Goal: Go to known website: Go to known website

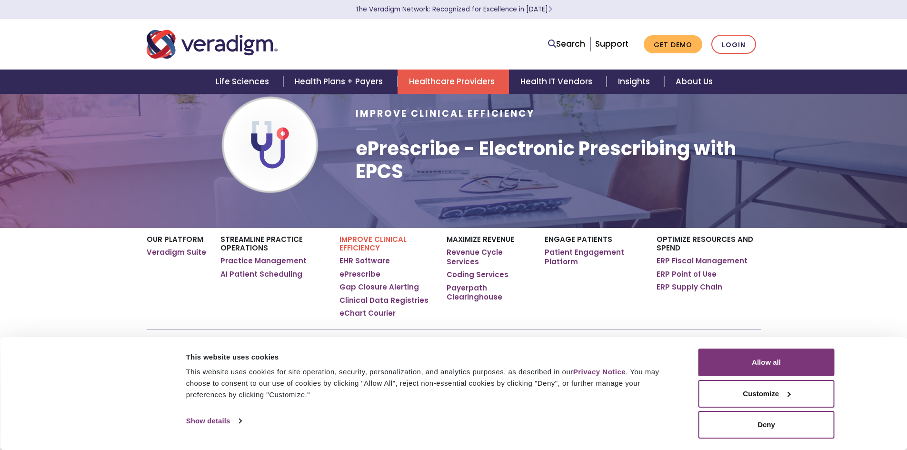
scroll to position [48, 0]
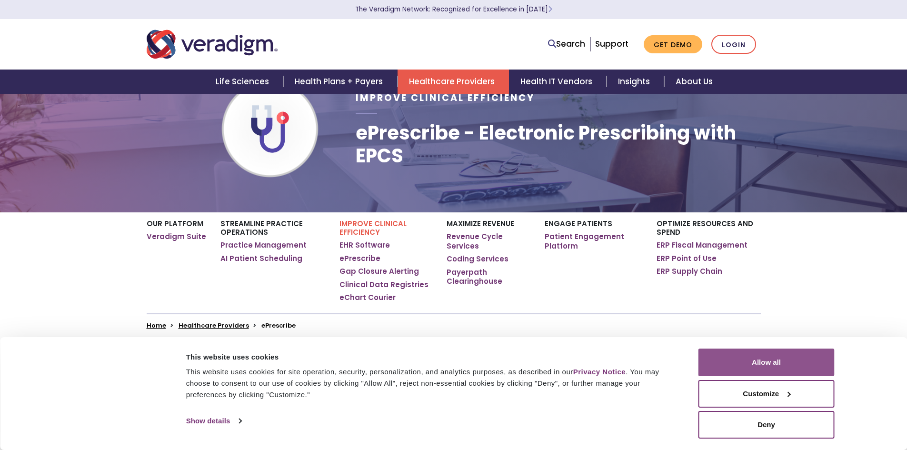
click at [751, 365] on button "Allow all" at bounding box center [766, 362] width 136 height 28
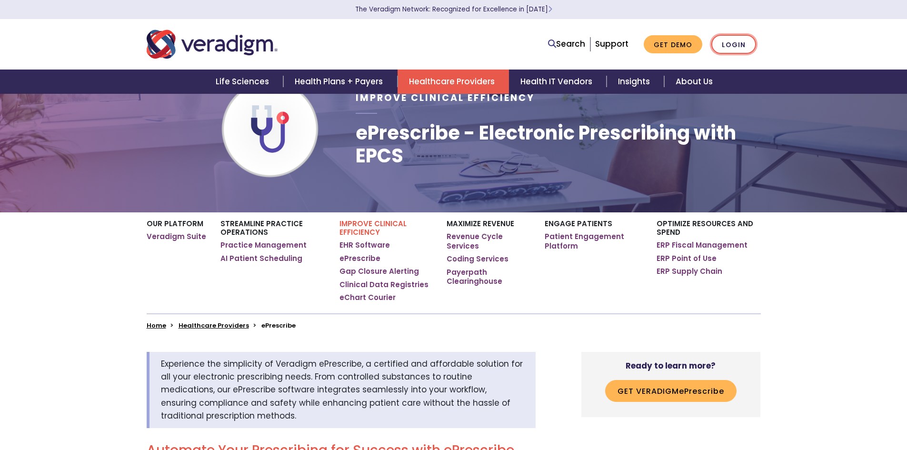
click at [736, 47] on link "Login" at bounding box center [733, 45] width 45 height 20
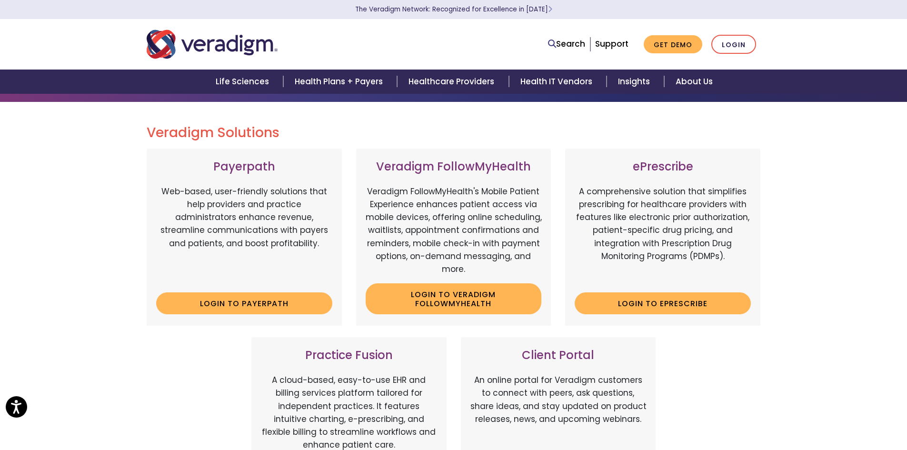
scroll to position [95, 0]
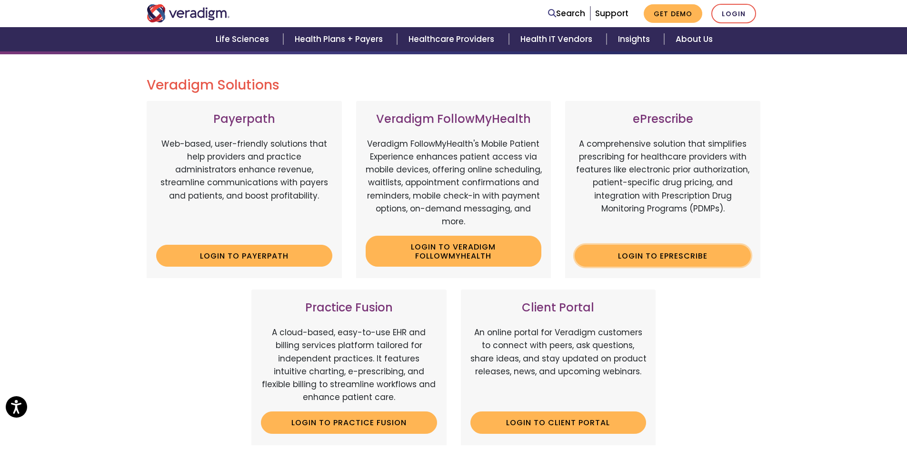
click at [659, 256] on link "Login to ePrescribe" at bounding box center [662, 256] width 176 height 22
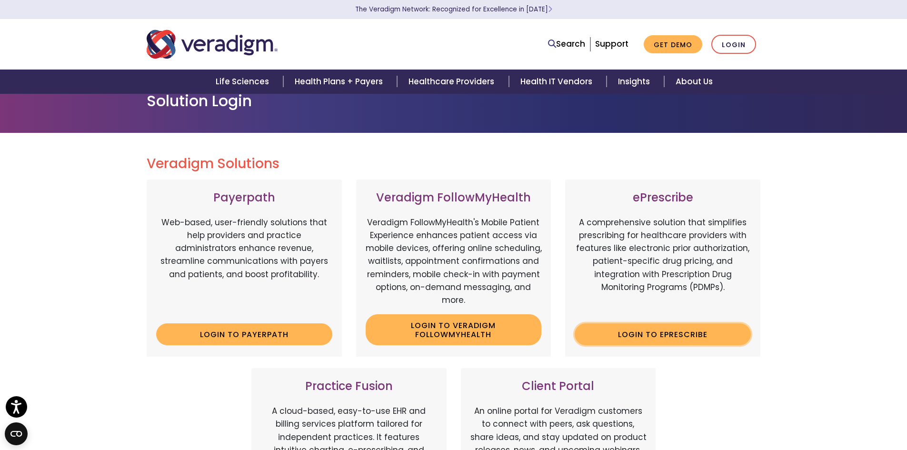
scroll to position [0, 0]
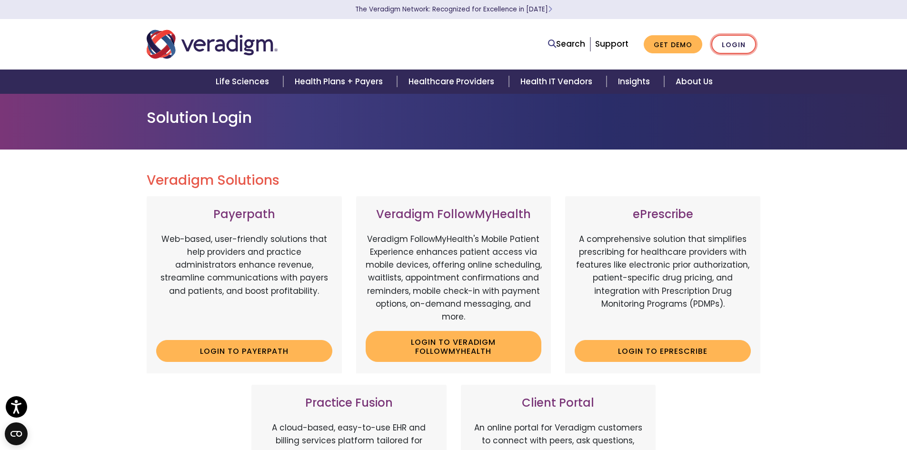
click at [738, 45] on link "Login" at bounding box center [733, 45] width 45 height 20
click at [732, 43] on link "Login" at bounding box center [733, 45] width 45 height 20
click at [728, 45] on link "Login" at bounding box center [733, 45] width 45 height 20
